Goal: Task Accomplishment & Management: Manage account settings

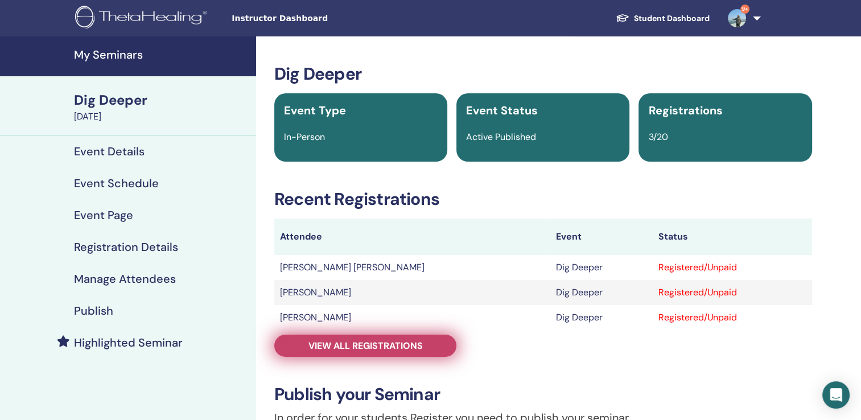
click at [396, 352] on link "View all registrations" at bounding box center [365, 346] width 182 height 22
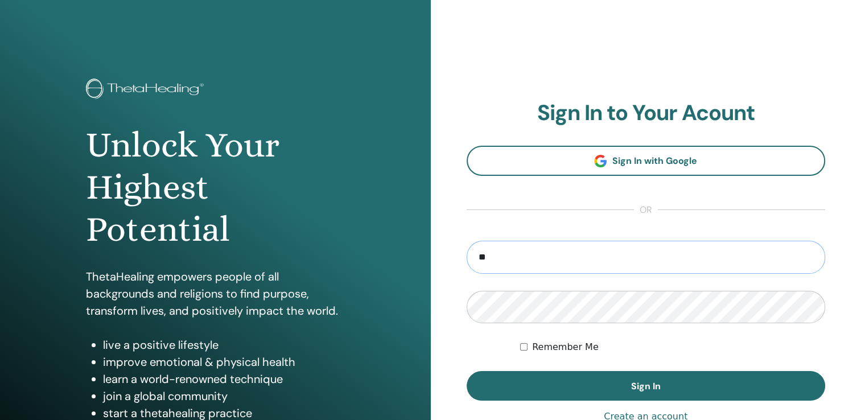
type input "**********"
click at [467, 371] on button "Sign In" at bounding box center [646, 386] width 359 height 30
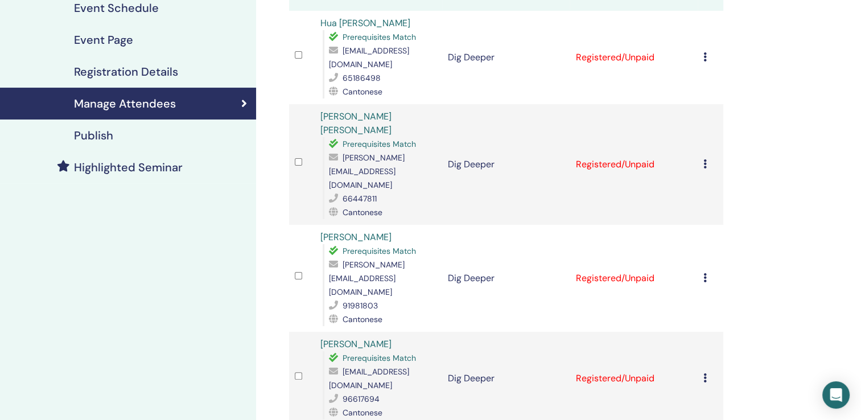
scroll to position [114, 0]
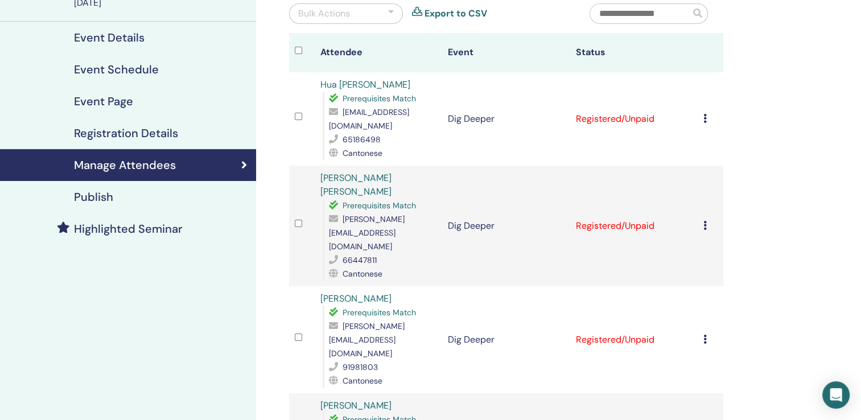
click at [703, 117] on icon at bounding box center [704, 118] width 3 height 9
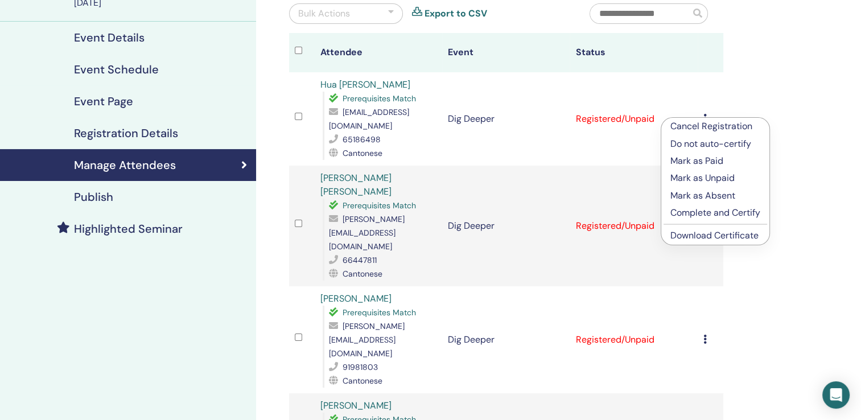
click at [765, 265] on div "Manage Attendees Bulk Actions Export to CSV Attendee Event Status Hua Nong Cheu…" at bounding box center [543, 307] width 574 height 768
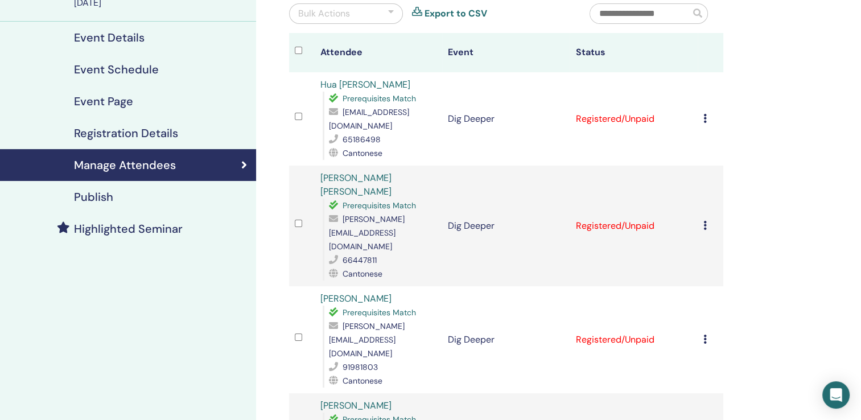
click at [702, 209] on td "Cancel Registration Do not auto-certify Mark as Paid Mark as Unpaid Mark as Abs…" at bounding box center [711, 226] width 26 height 121
click at [705, 221] on icon at bounding box center [704, 225] width 3 height 9
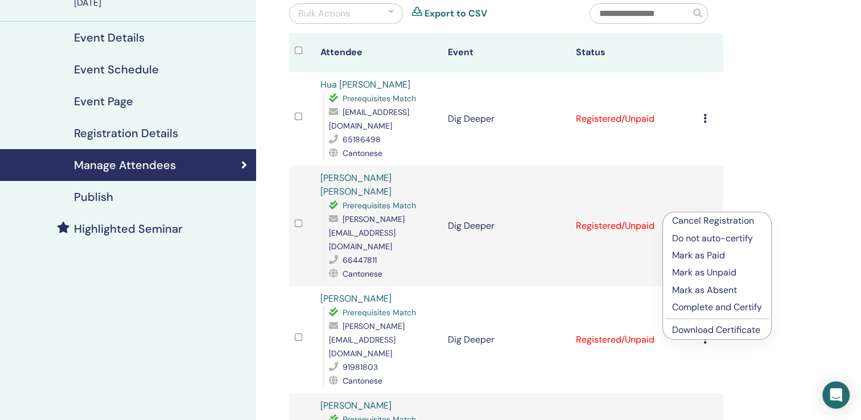
click at [813, 356] on div "Manage Attendees Bulk Actions Export to CSV Attendee Event Status Hua Nong Cheu…" at bounding box center [543, 307] width 574 height 768
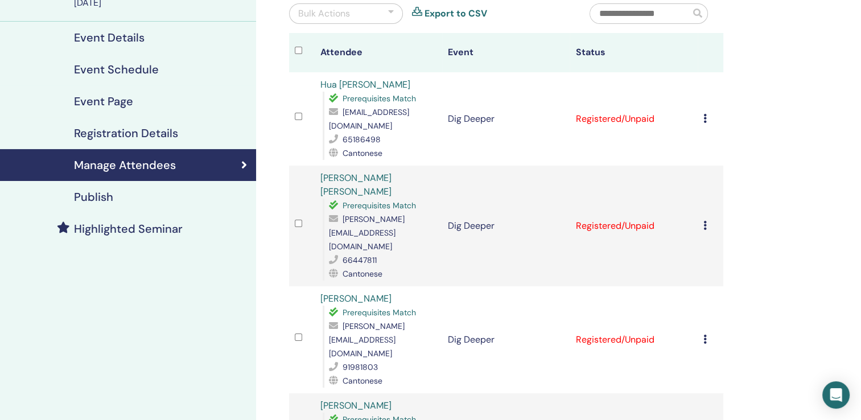
drag, startPoint x: 704, startPoint y: 298, endPoint x: 710, endPoint y: 324, distance: 26.7
click at [704, 335] on icon at bounding box center [704, 339] width 3 height 9
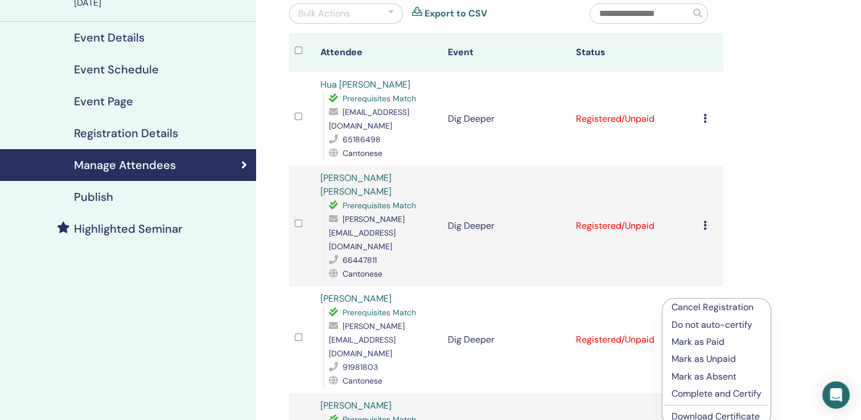
drag, startPoint x: 786, startPoint y: 254, endPoint x: 760, endPoint y: 283, distance: 38.7
click at [786, 254] on div "Manage Attendees Bulk Actions Export to CSV Attendee Event Status Hua Nong Cheu…" at bounding box center [543, 307] width 574 height 768
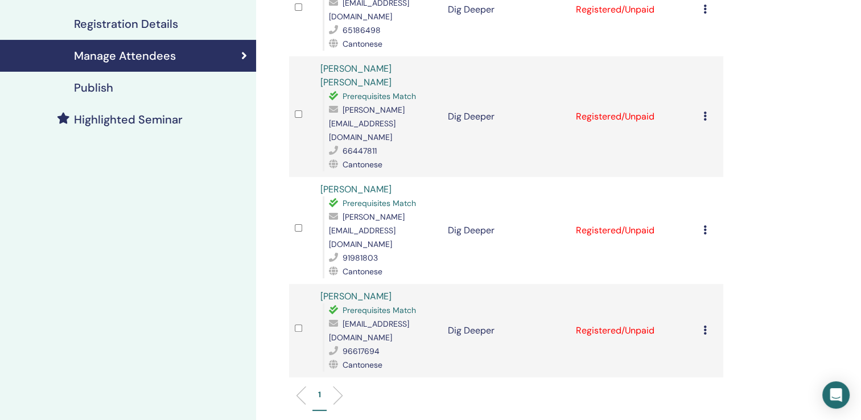
scroll to position [228, 0]
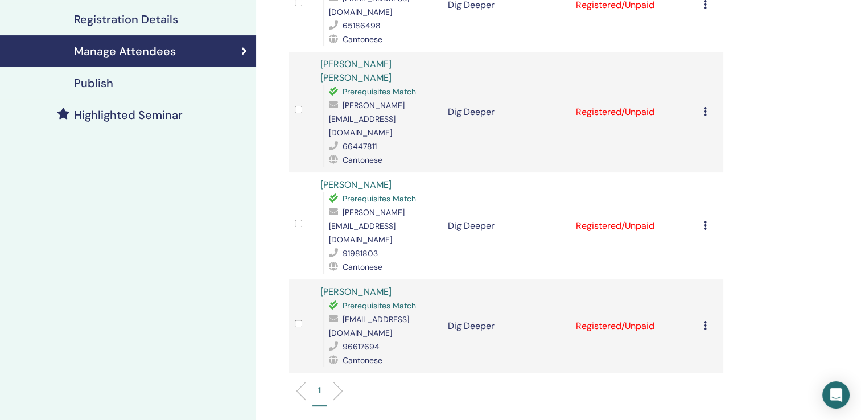
click at [705, 321] on icon at bounding box center [704, 325] width 3 height 9
